Goal: Task Accomplishment & Management: Manage account settings

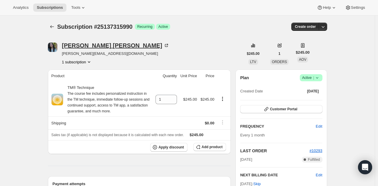
click at [72, 46] on div "Kathleen Russ" at bounding box center [115, 46] width 107 height 6
